Goal: Information Seeking & Learning: Learn about a topic

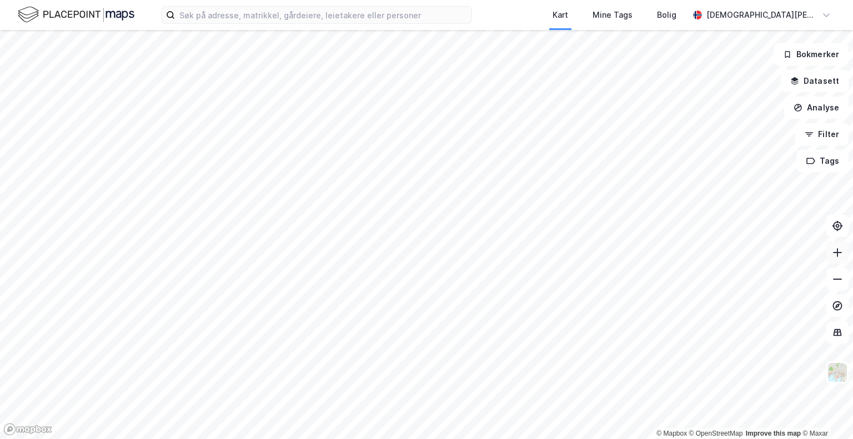
click at [838, 258] on button at bounding box center [837, 253] width 22 height 22
click at [840, 257] on icon at bounding box center [837, 252] width 11 height 11
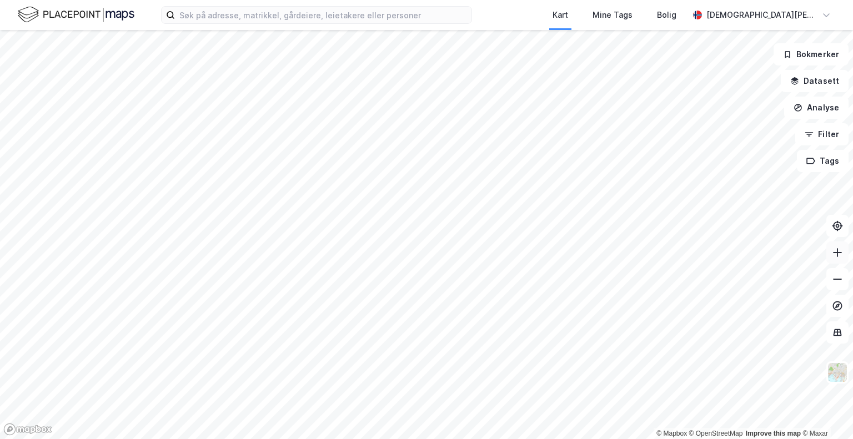
click at [840, 257] on icon at bounding box center [837, 252] width 11 height 11
click at [840, 284] on icon at bounding box center [837, 279] width 11 height 11
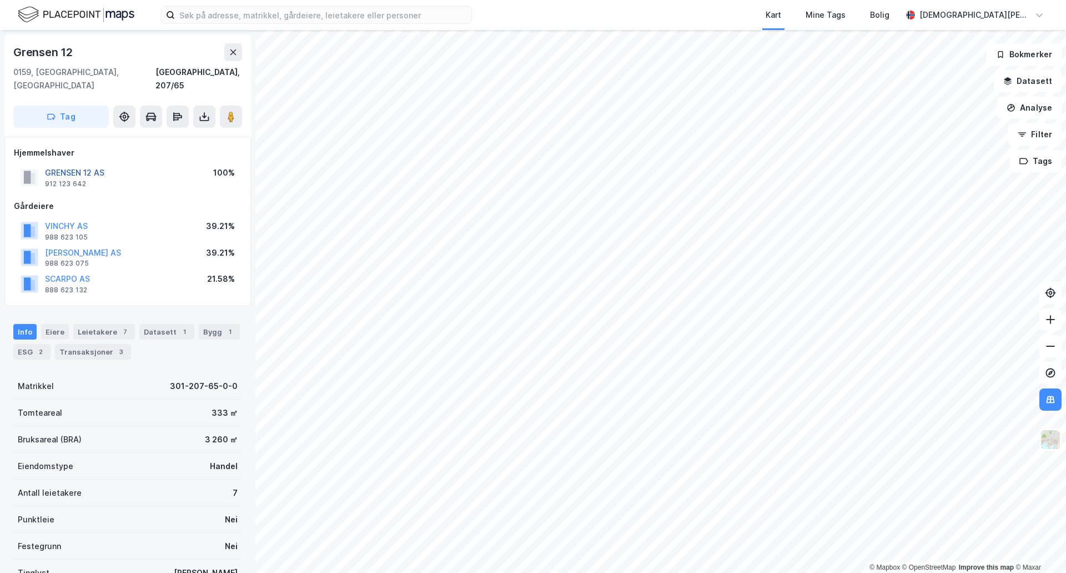
click at [0, 0] on button "GRENSEN 12 AS" at bounding box center [0, 0] width 0 height 0
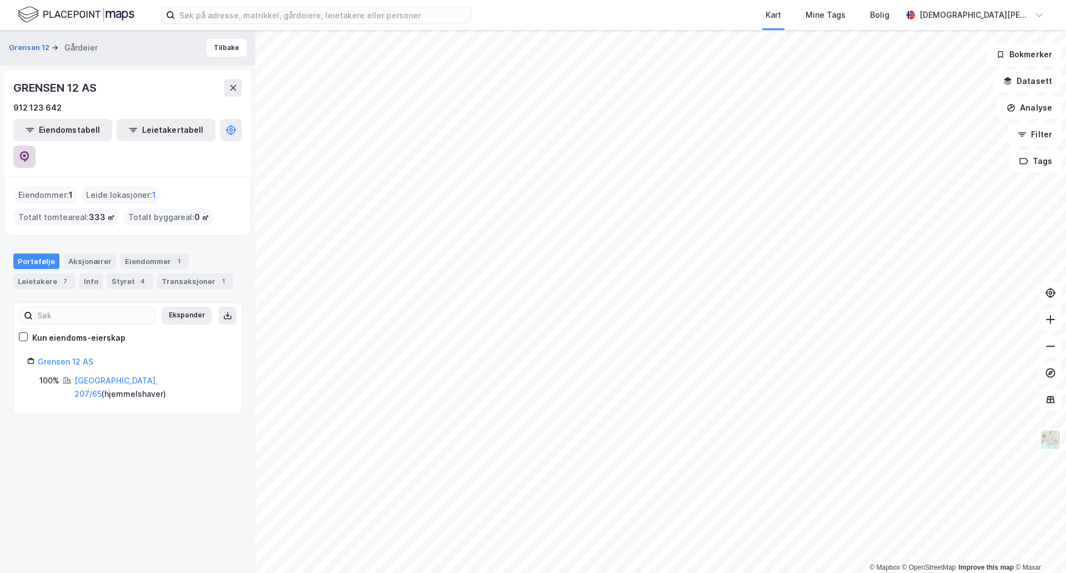
click at [30, 151] on icon at bounding box center [24, 156] width 11 height 11
